Goal: Share content: Share content

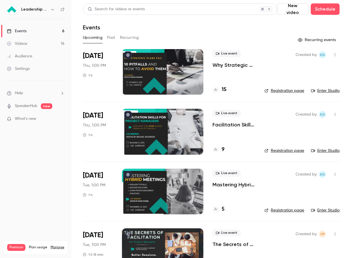
click at [111, 38] on button "Past" at bounding box center [111, 37] width 8 height 9
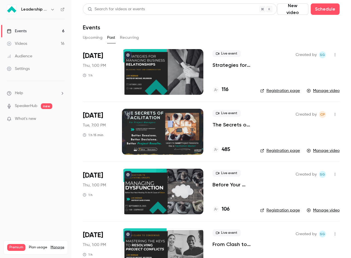
click at [335, 114] on icon "button" at bounding box center [335, 115] width 5 height 4
click at [288, 128] on div at bounding box center [286, 129] width 9 height 5
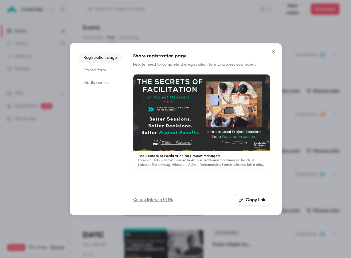
click at [272, 51] on icon "Close" at bounding box center [273, 51] width 7 height 5
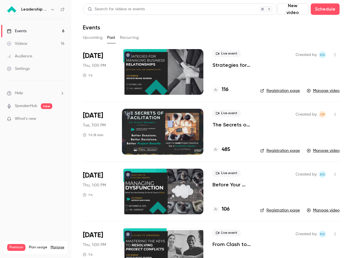
click at [176, 136] on div at bounding box center [162, 132] width 81 height 46
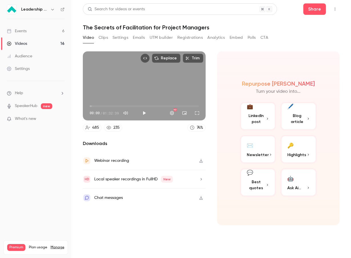
click at [105, 35] on button "Clips" at bounding box center [103, 37] width 9 height 9
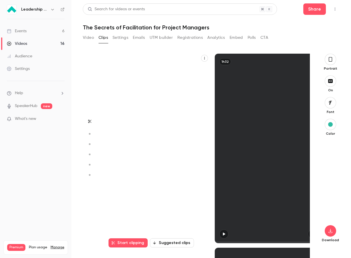
click at [90, 37] on button "Video" at bounding box center [88, 37] width 11 height 9
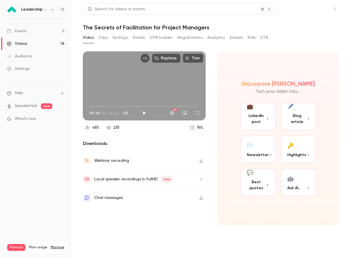
click at [313, 10] on button "Share" at bounding box center [315, 8] width 23 height 11
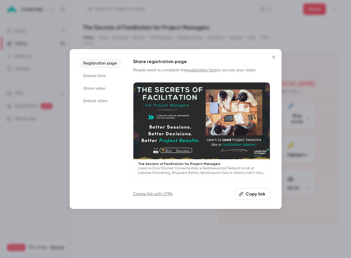
click at [98, 90] on li "Share video" at bounding box center [100, 88] width 43 height 10
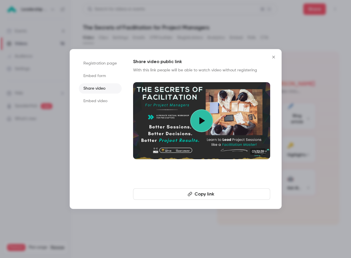
click at [99, 78] on li "Embed form" at bounding box center [100, 76] width 43 height 10
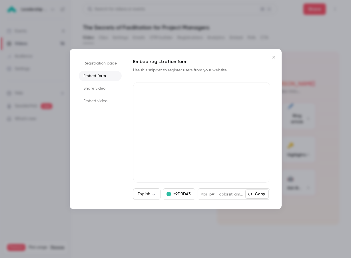
click at [102, 66] on li "Registration page" at bounding box center [100, 63] width 43 height 10
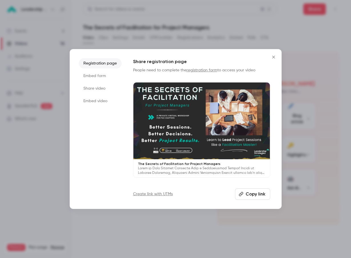
click at [250, 194] on button "Copy link" at bounding box center [252, 194] width 35 height 11
click at [272, 57] on icon "Close" at bounding box center [273, 57] width 7 height 5
